Goal: Transaction & Acquisition: Register for event/course

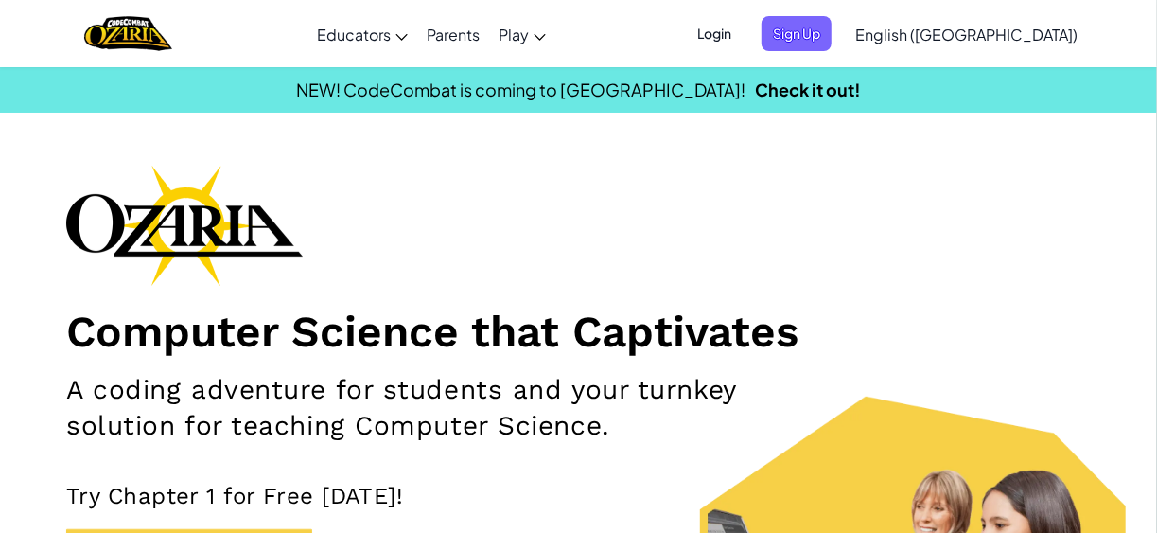
click at [702, 308] on h1 "Computer Science that Captivates" at bounding box center [578, 331] width 1025 height 53
click at [743, 34] on span "Login" at bounding box center [714, 33] width 57 height 35
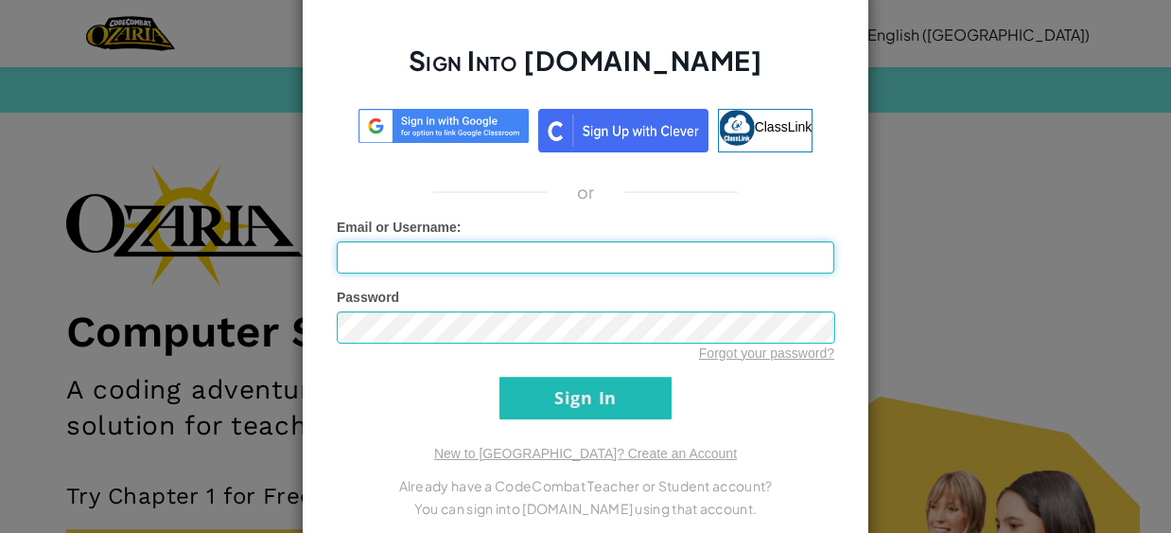
type input "H"
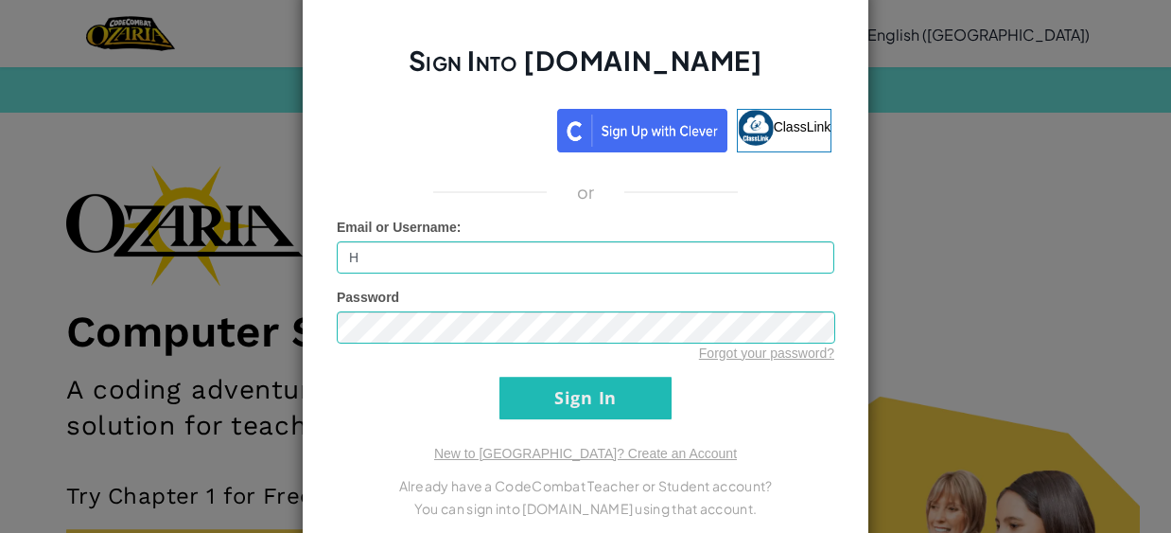
click at [898, 199] on div "Sign Into [DOMAIN_NAME] ClassLink or Unknown Error Email or Username : H Passwo…" at bounding box center [585, 266] width 1171 height 533
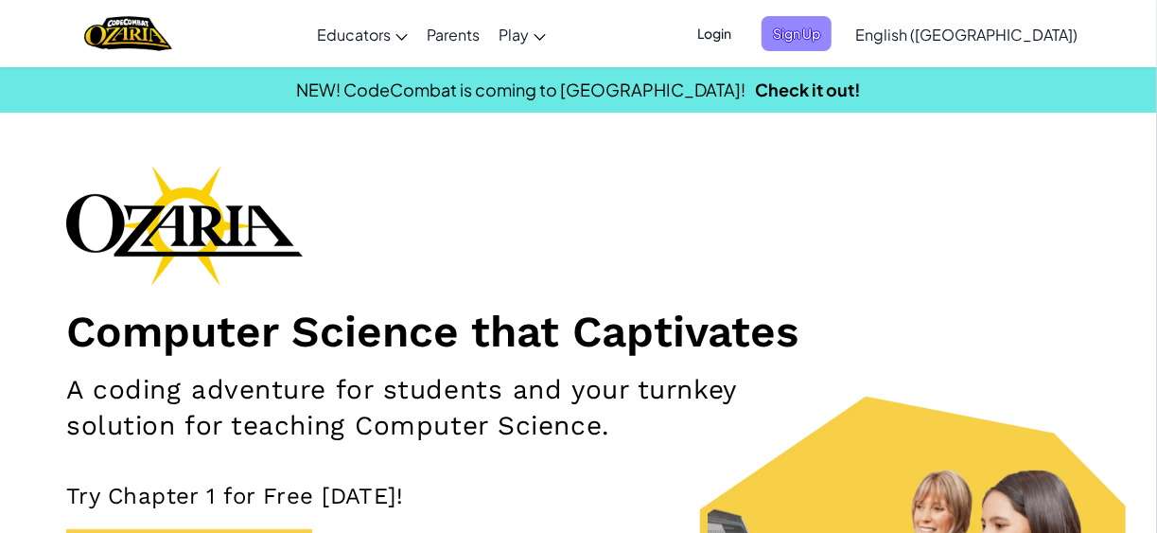
click at [832, 40] on span "Sign Up" at bounding box center [797, 33] width 70 height 35
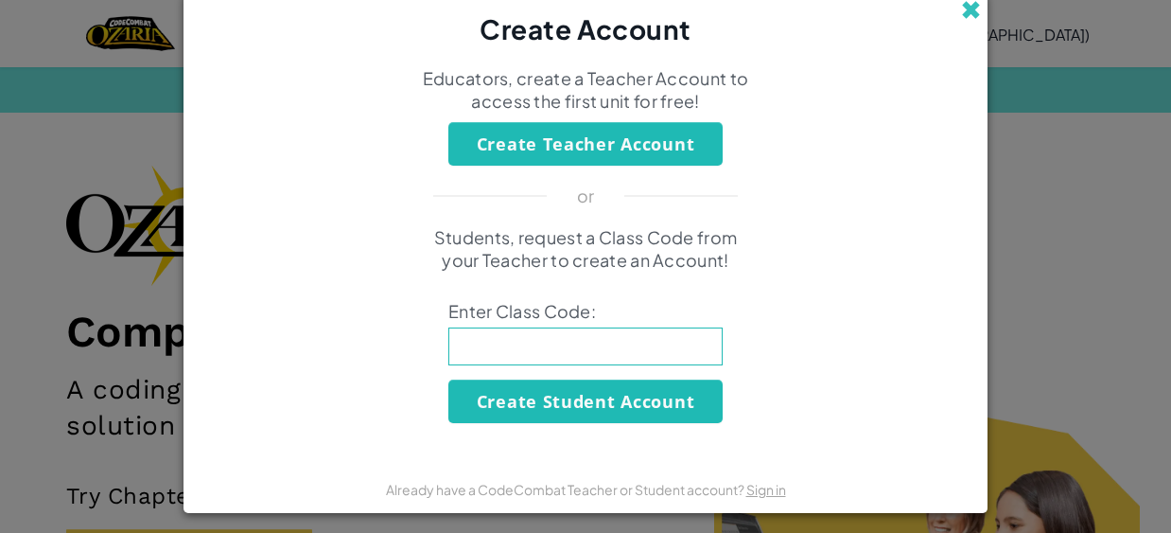
click at [961, 5] on span at bounding box center [971, 10] width 20 height 20
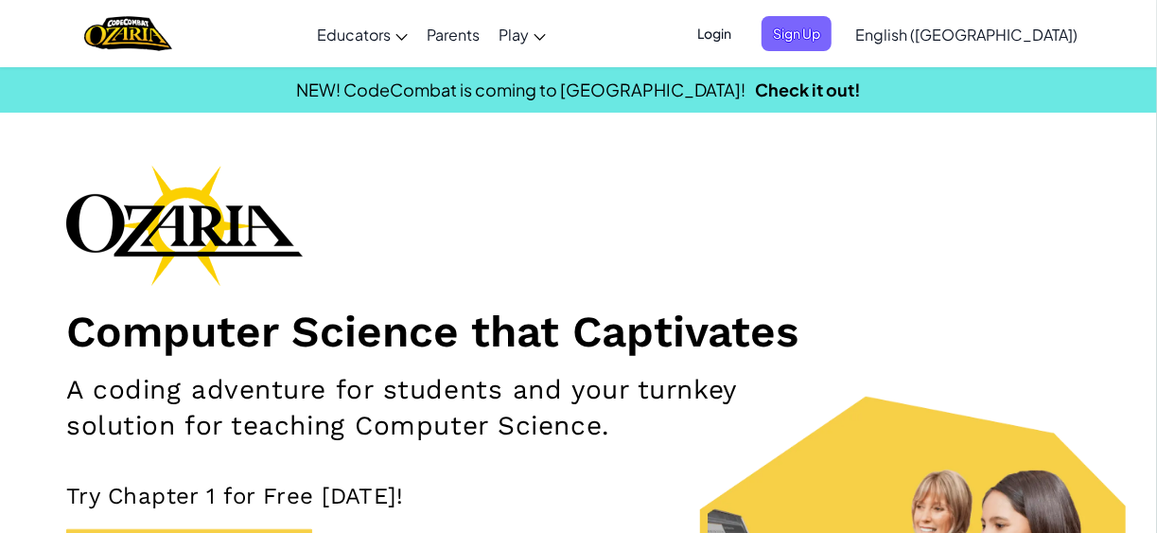
click at [743, 34] on span "Login" at bounding box center [714, 33] width 57 height 35
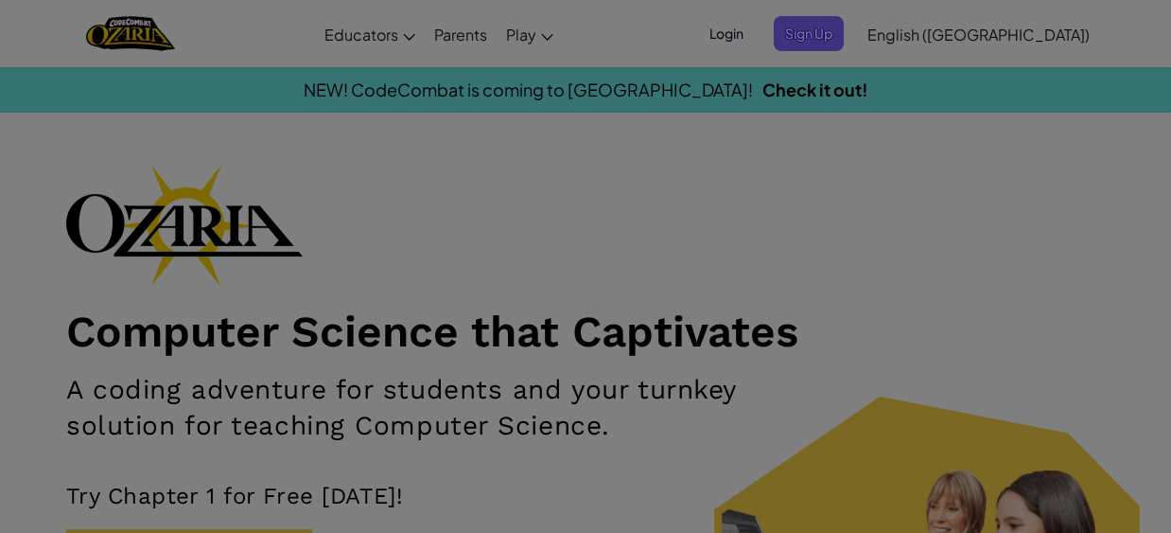
type input "H"
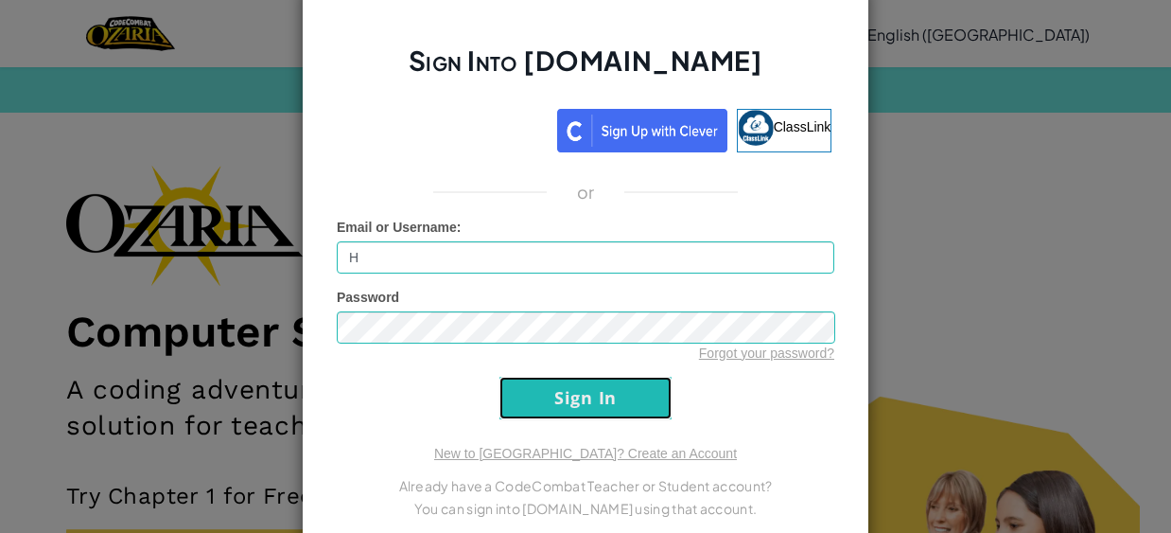
click at [602, 403] on input "Sign In" at bounding box center [586, 398] width 172 height 43
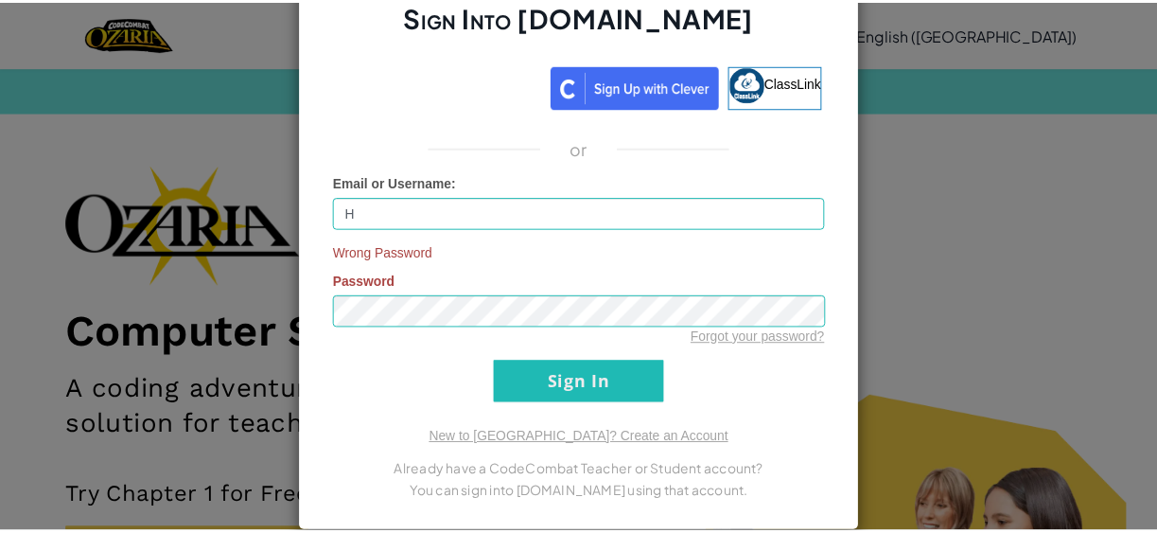
scroll to position [58, 0]
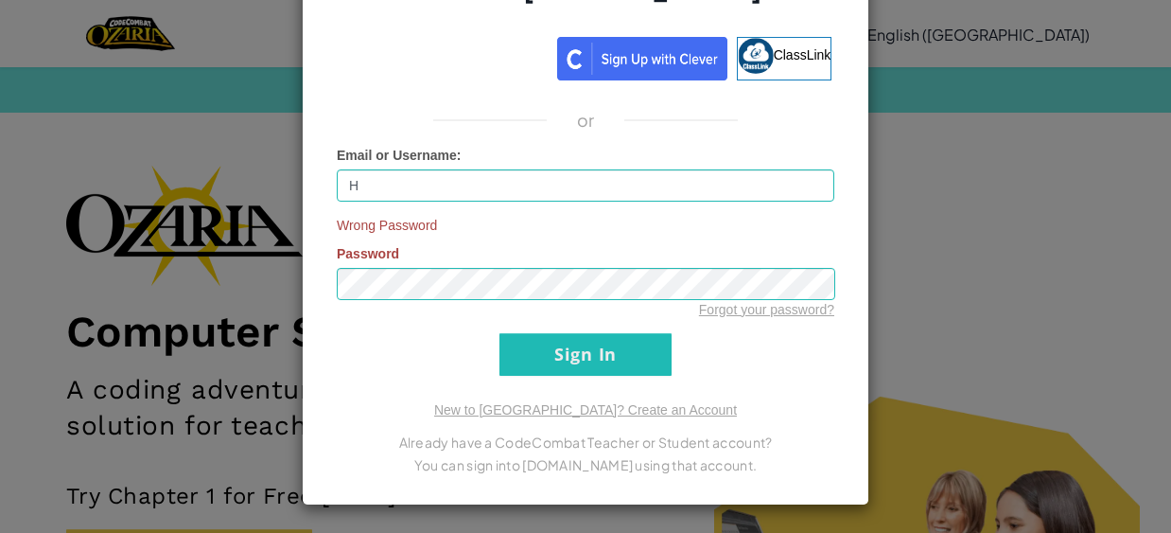
click at [971, 29] on div "Sign Into [DOMAIN_NAME] ClassLink or Email or Username : H Wrong Password Passw…" at bounding box center [585, 266] width 1171 height 533
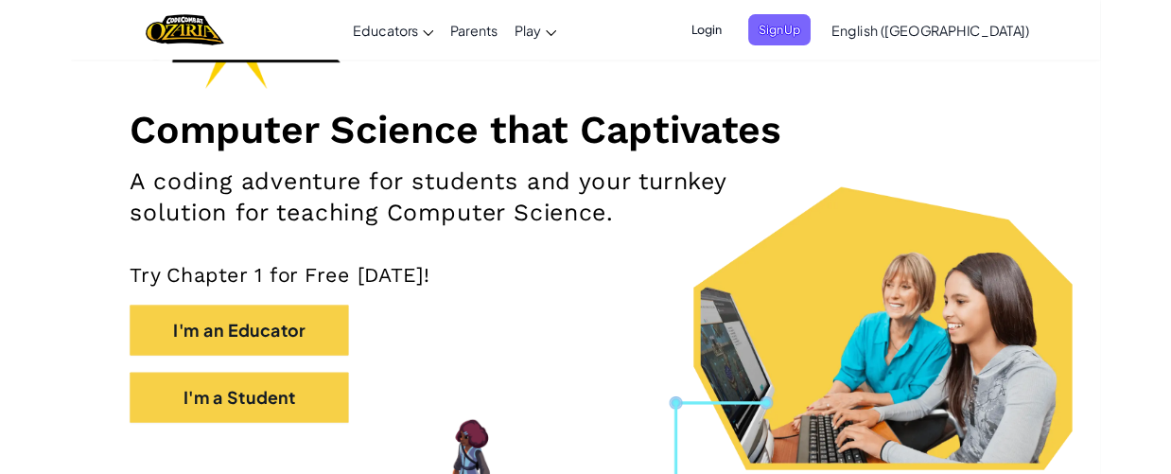
scroll to position [95, 0]
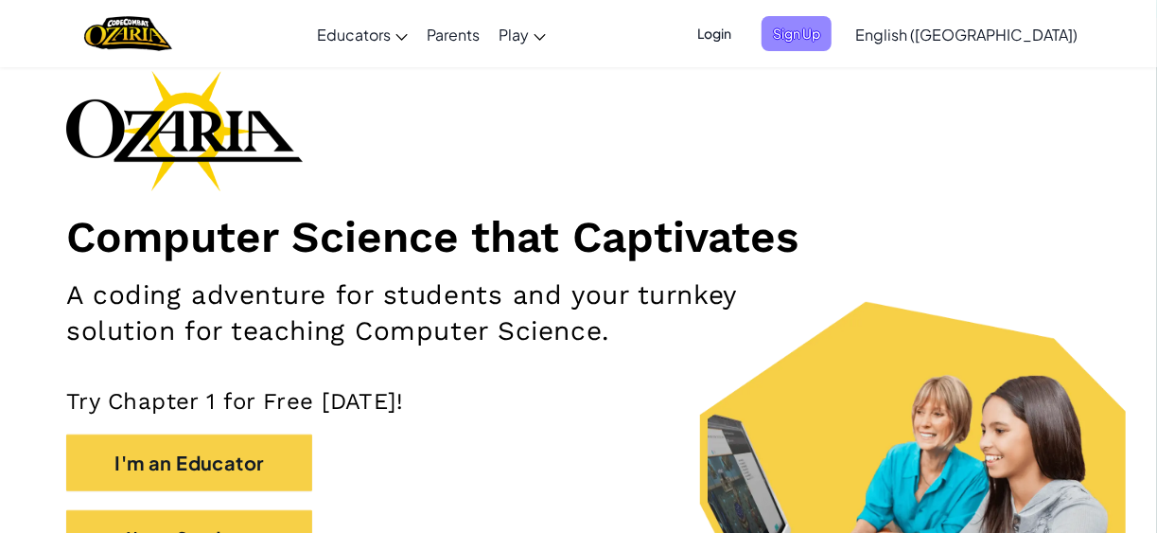
click at [832, 26] on span "Sign Up" at bounding box center [797, 33] width 70 height 35
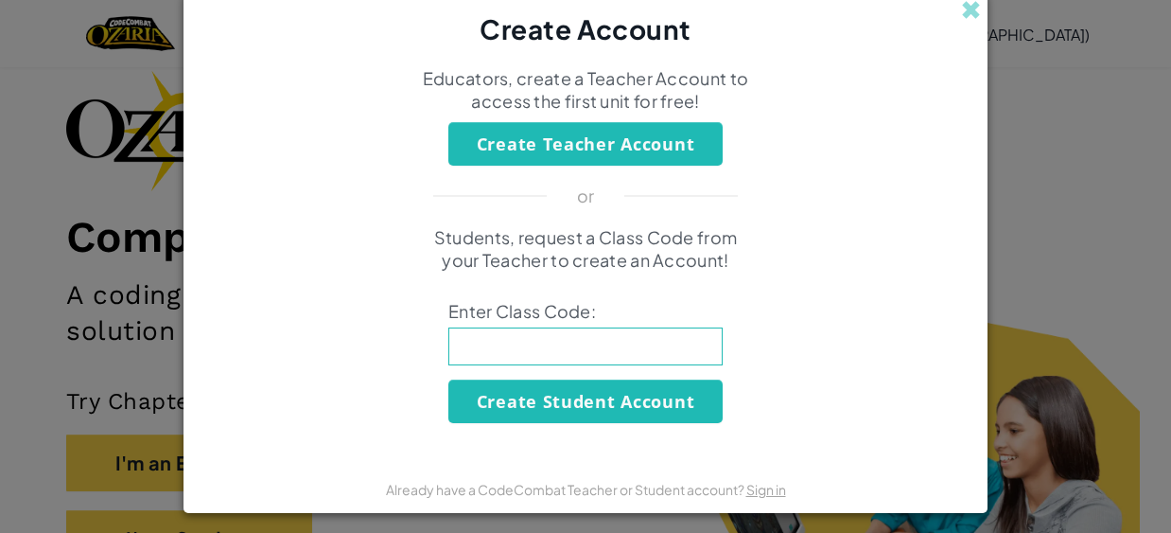
click at [925, 143] on div "Create Teacher Account" at bounding box center [585, 144] width 795 height 44
click at [623, 334] on input at bounding box center [585, 346] width 274 height 38
type input "SinkTodaySouth"
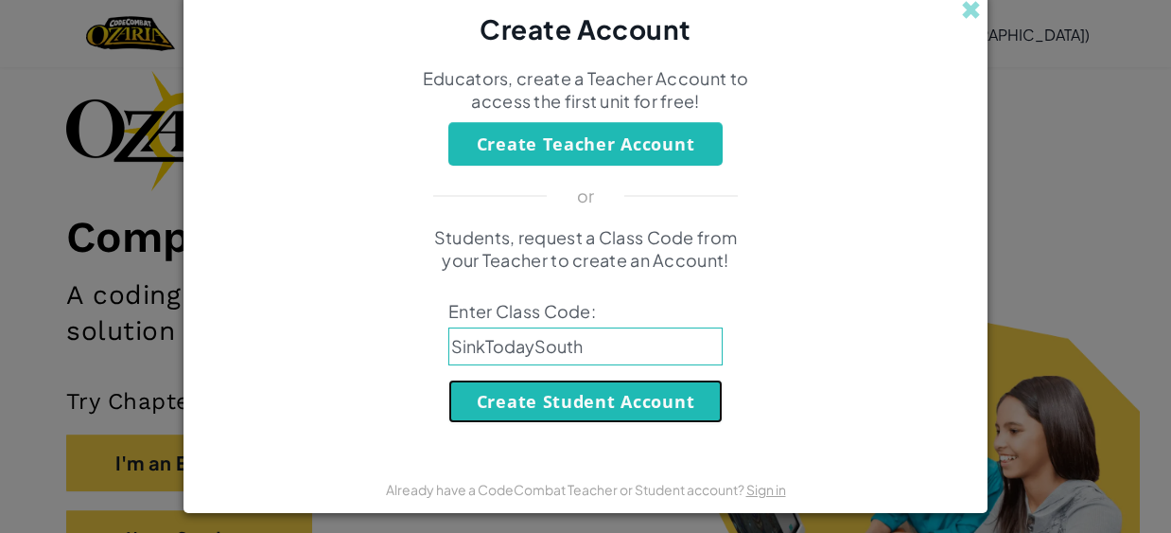
drag, startPoint x: 687, startPoint y: 390, endPoint x: 601, endPoint y: 398, distance: 86.5
click at [601, 398] on button "Create Student Account" at bounding box center [585, 401] width 274 height 44
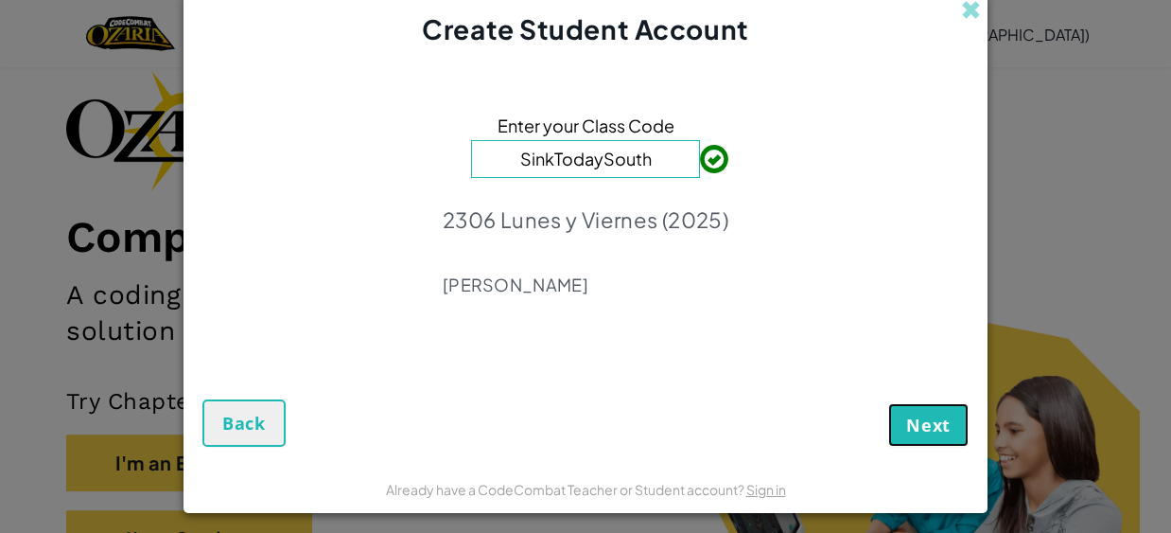
click at [954, 430] on button "Next" at bounding box center [928, 425] width 80 height 44
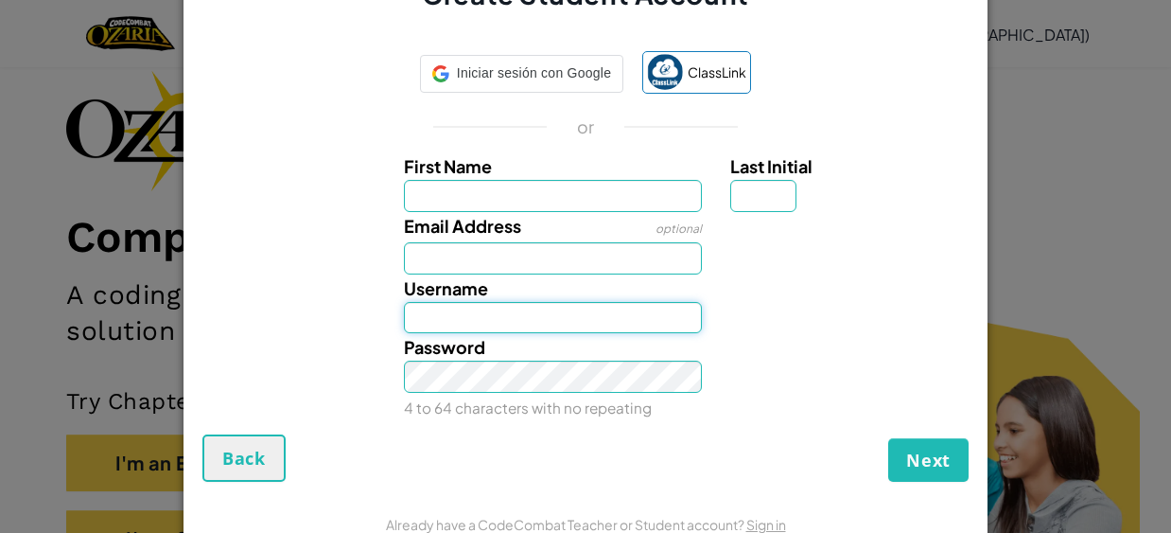
type input "H"
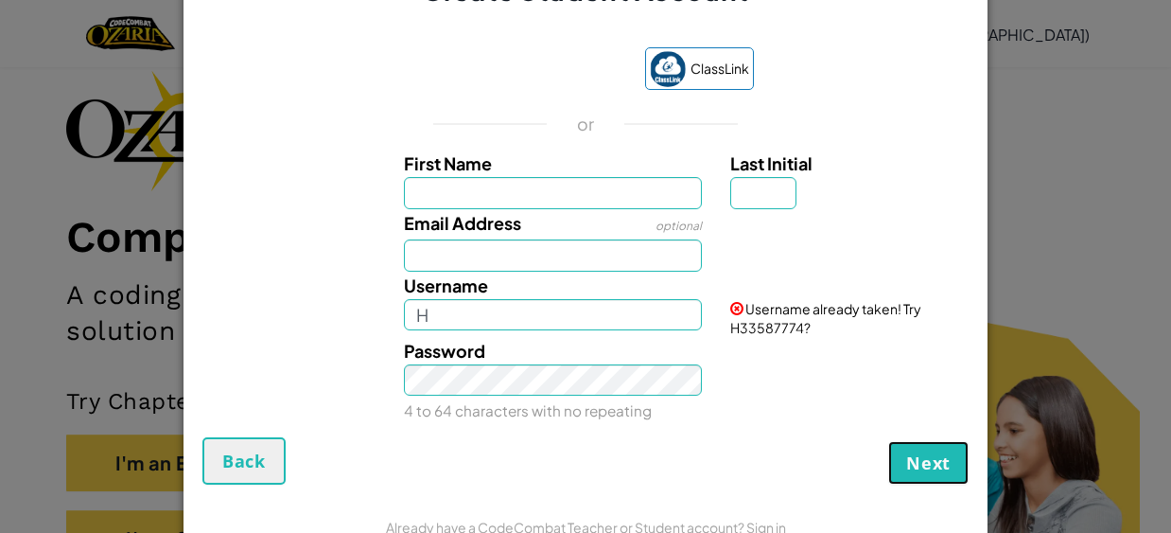
click at [940, 472] on span "Next" at bounding box center [928, 462] width 44 height 23
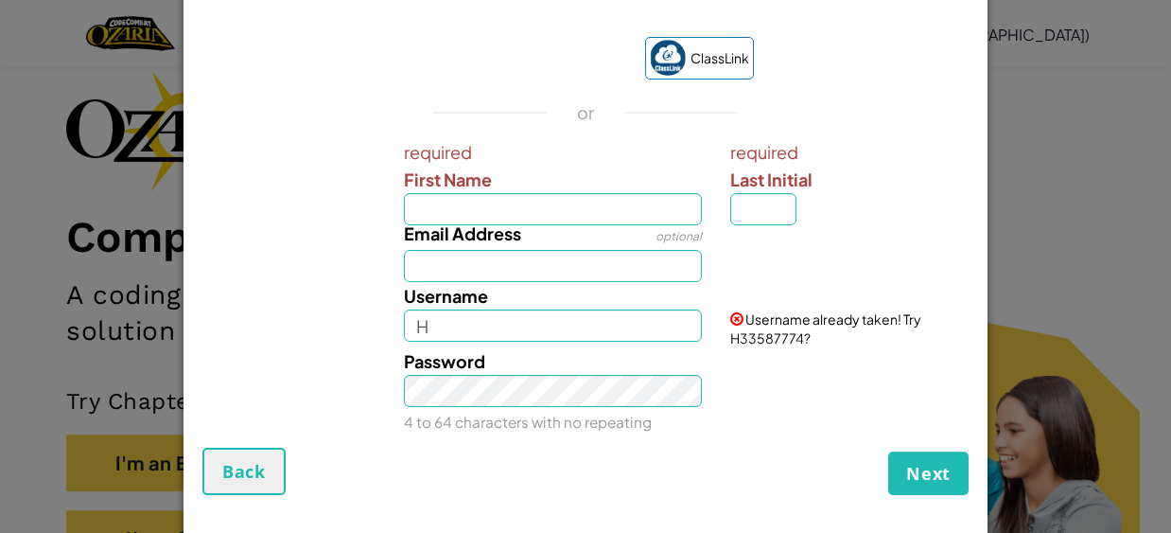
click at [604, 231] on div "Email Address optional" at bounding box center [553, 250] width 327 height 62
drag, startPoint x: 588, startPoint y: 220, endPoint x: 558, endPoint y: 220, distance: 29.3
click at [585, 219] on div "required First Name required Last Initial Email Address optional Username H Use…" at bounding box center [585, 283] width 757 height 290
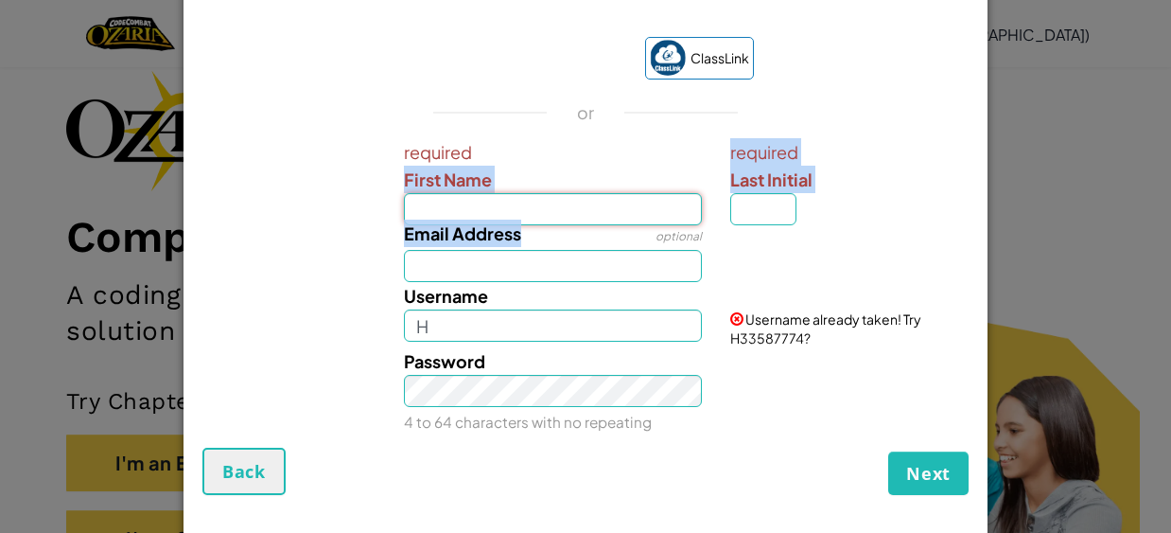
click at [566, 203] on input "First Name" at bounding box center [553, 209] width 299 height 32
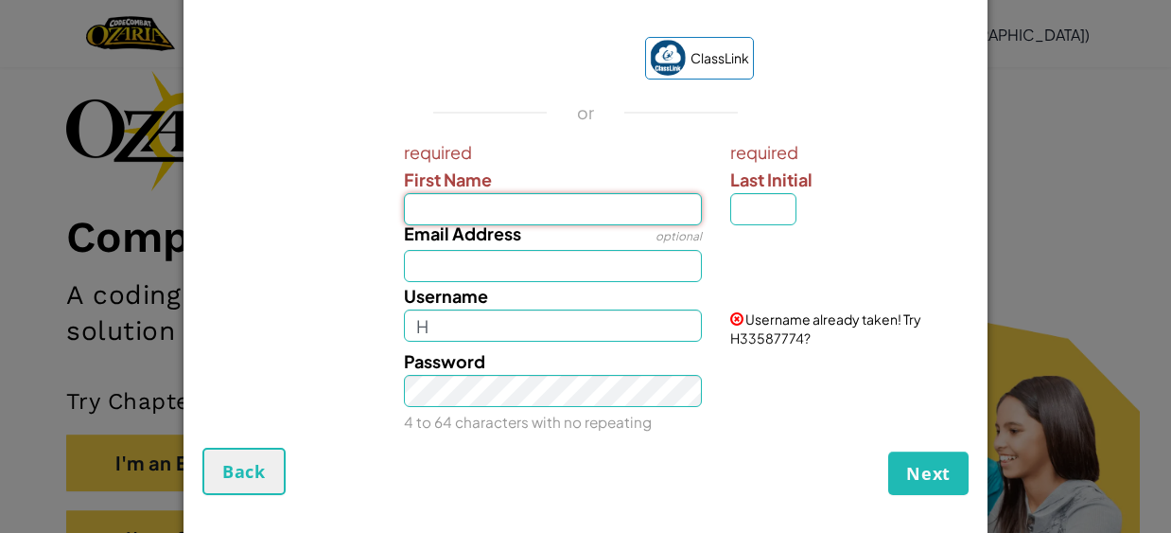
type input "[PERSON_NAME]"
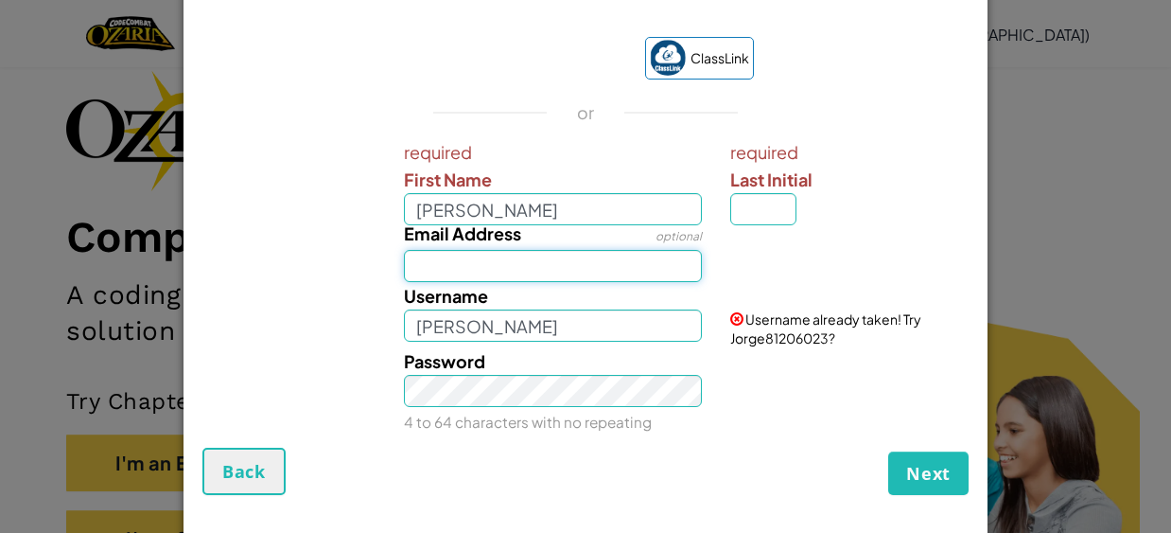
click at [534, 270] on input "Email Address" at bounding box center [553, 266] width 299 height 32
type input "[EMAIL_ADDRESS][DOMAIN_NAME]"
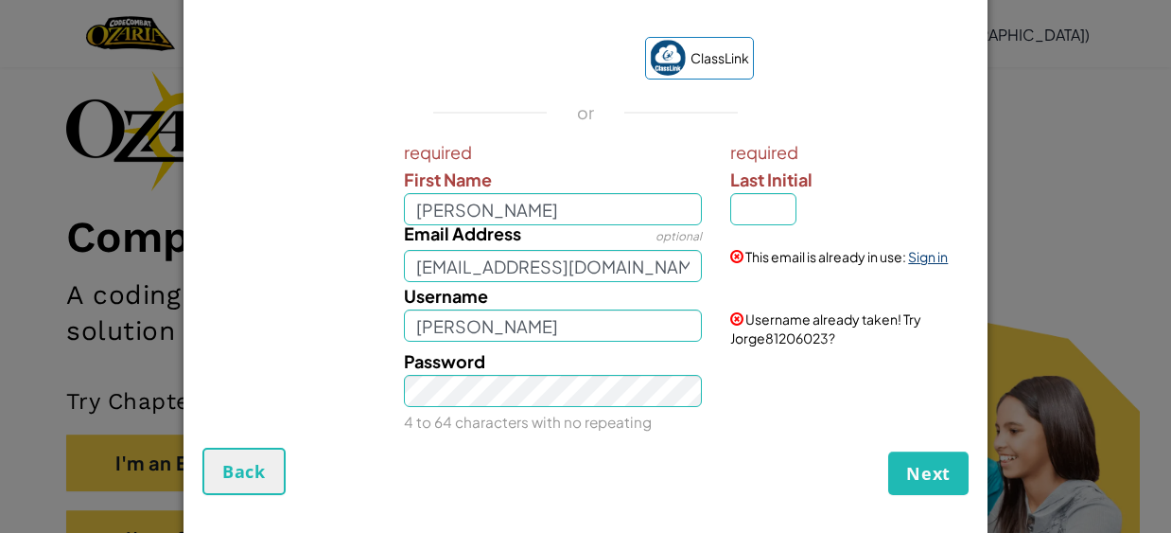
click at [922, 255] on link "Sign in" at bounding box center [928, 256] width 40 height 17
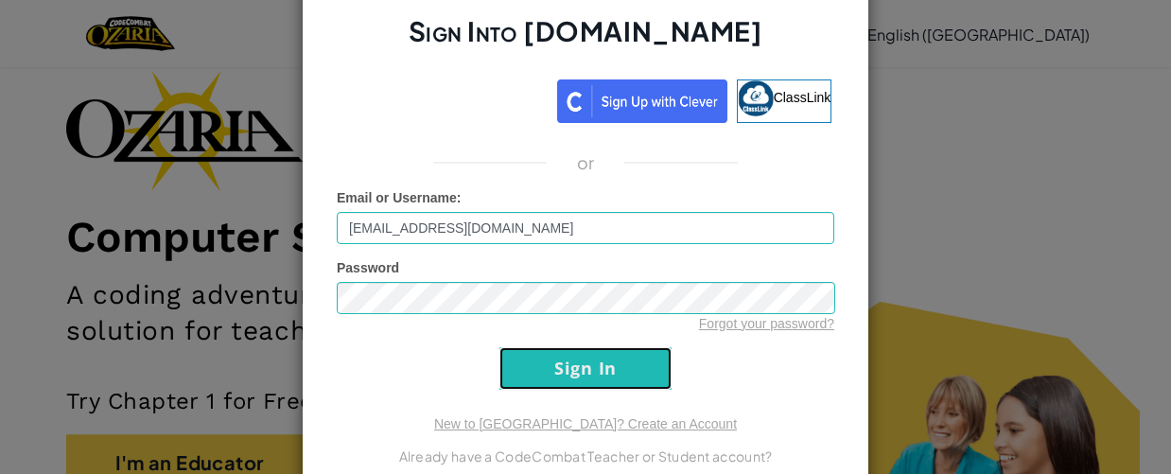
click at [603, 355] on input "Sign In" at bounding box center [586, 368] width 172 height 43
